Goal: Check status: Check status

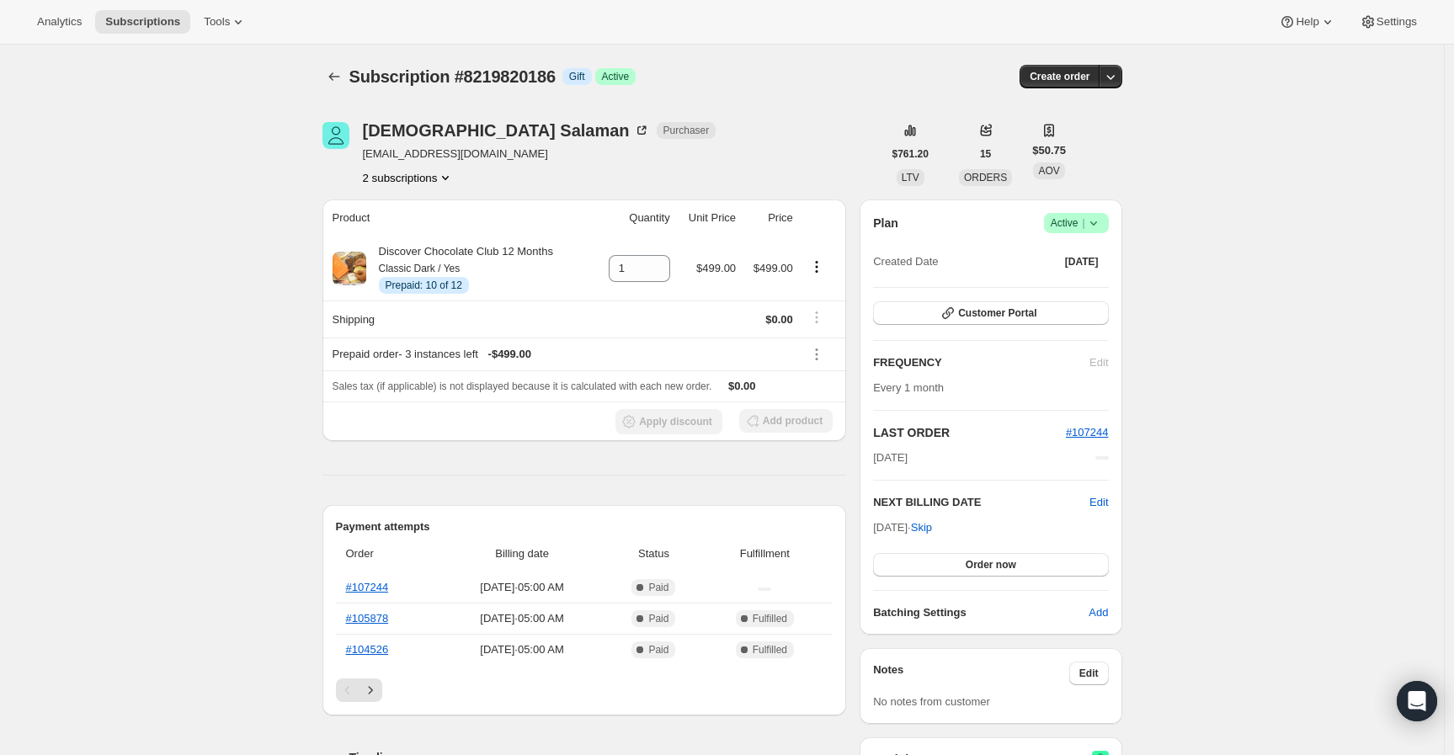
scroll to position [769, 0]
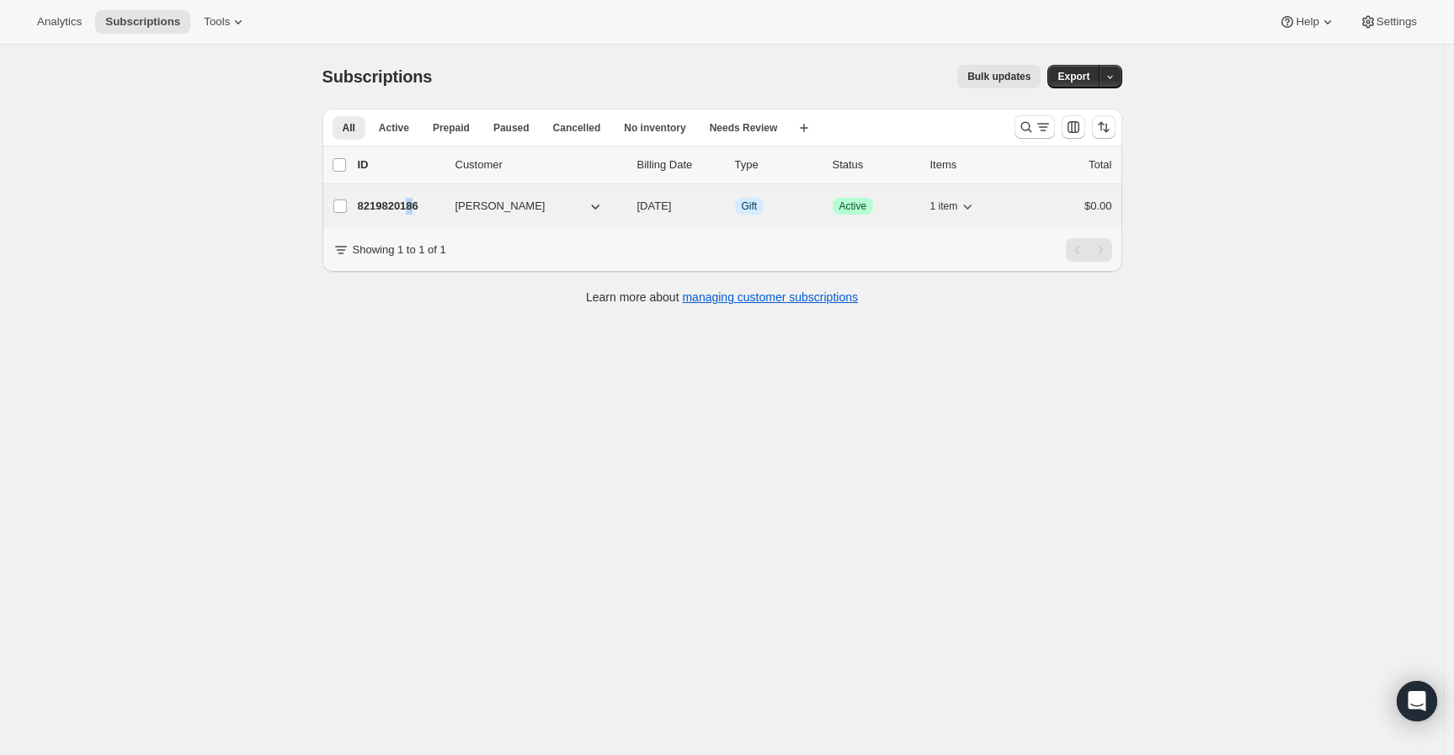
click at [422, 204] on p "8219820186" at bounding box center [400, 206] width 84 height 17
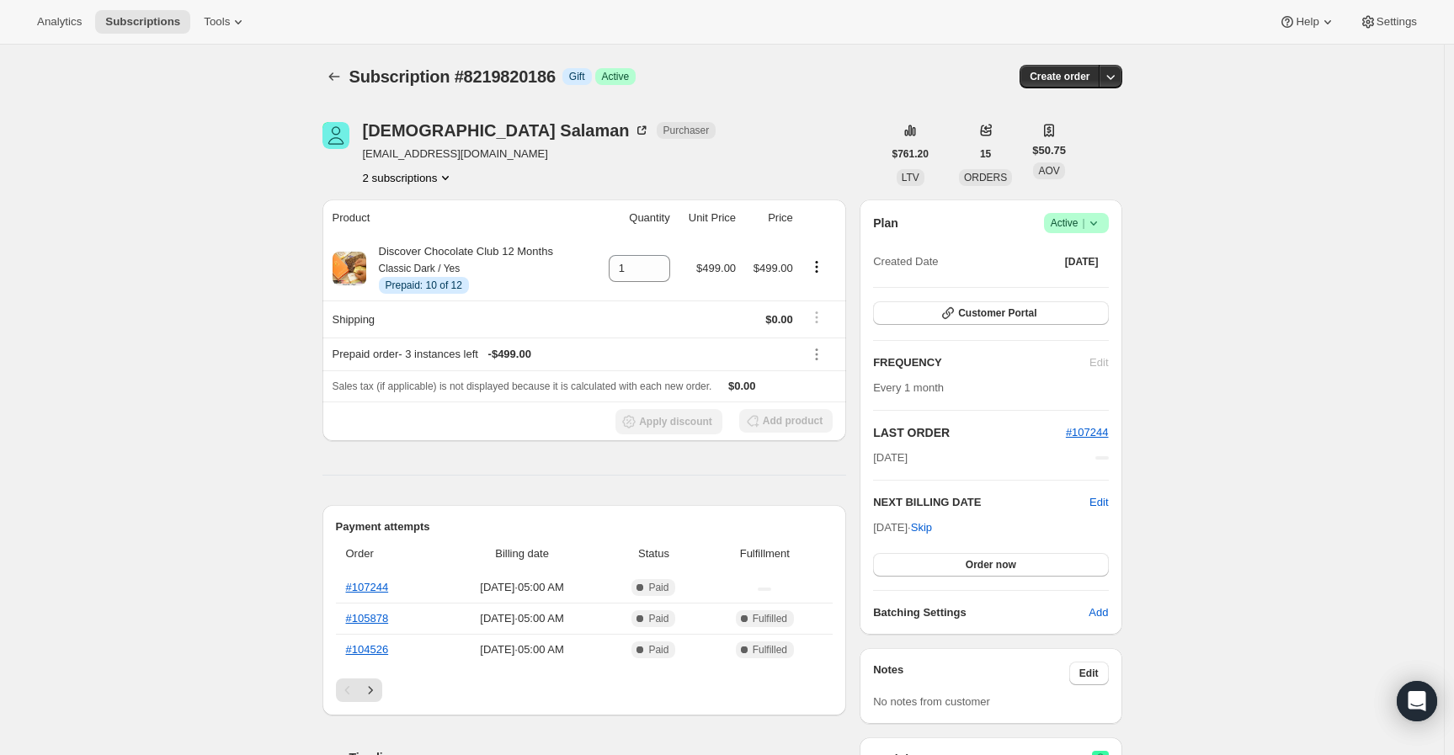
click at [556, 72] on span "Subscription #8219820186" at bounding box center [453, 76] width 206 height 19
click at [505, 75] on span "Subscription #8219820186" at bounding box center [453, 76] width 206 height 19
click at [506, 74] on span "Subscription #8219820186" at bounding box center [453, 76] width 206 height 19
copy span "8219820186"
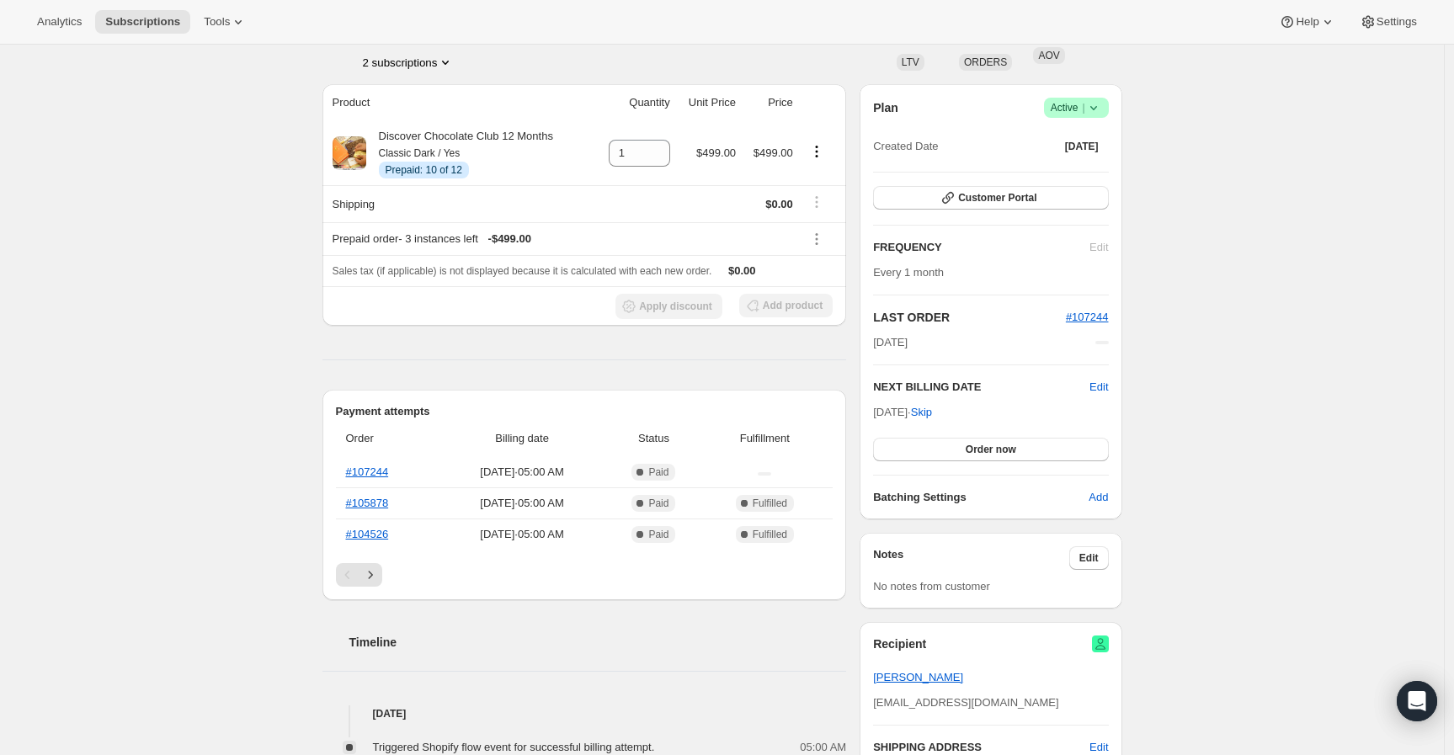
scroll to position [93, 0]
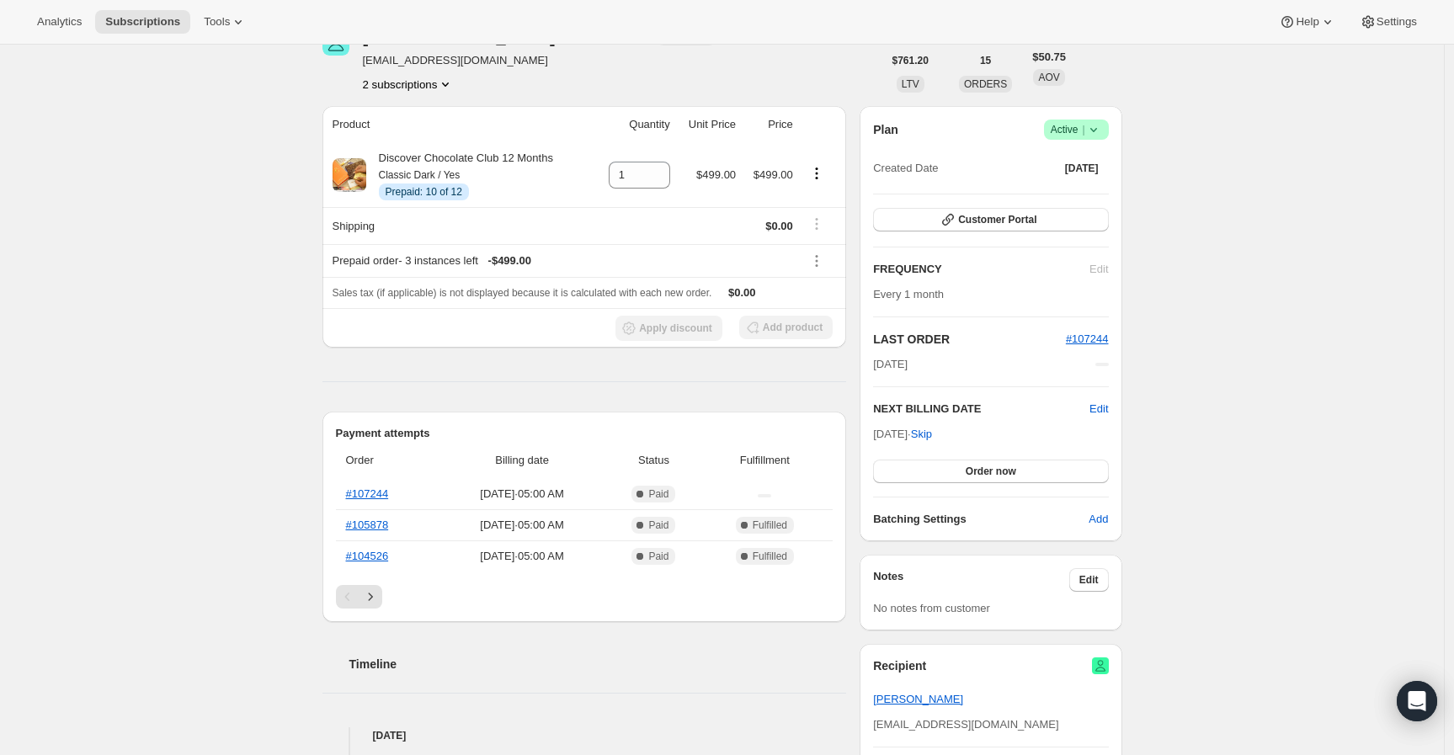
click at [240, 265] on div "Subscription #8219820186. This page is ready Subscription #8219820186 Info Gift…" at bounding box center [722, 690] width 1444 height 1479
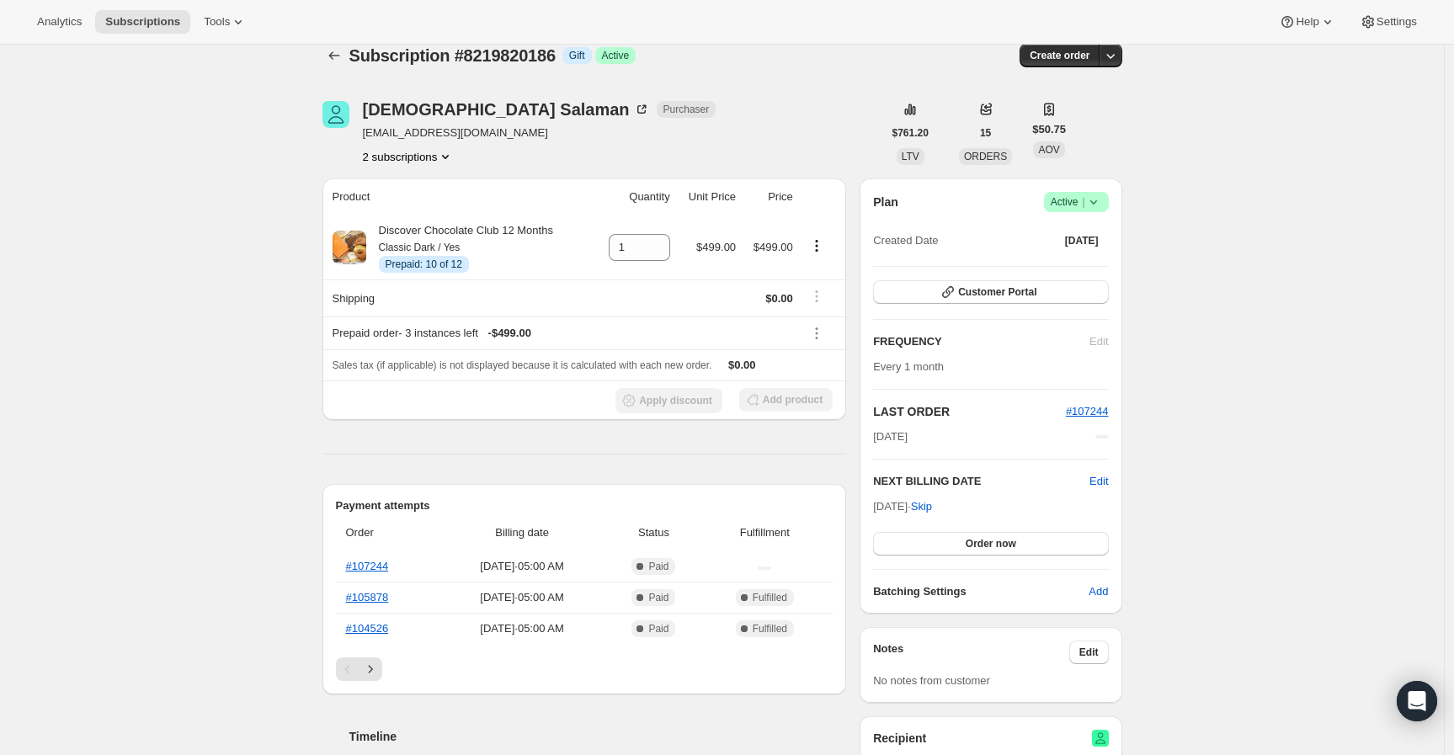
scroll to position [0, 0]
